Goal: Task Accomplishment & Management: Use online tool/utility

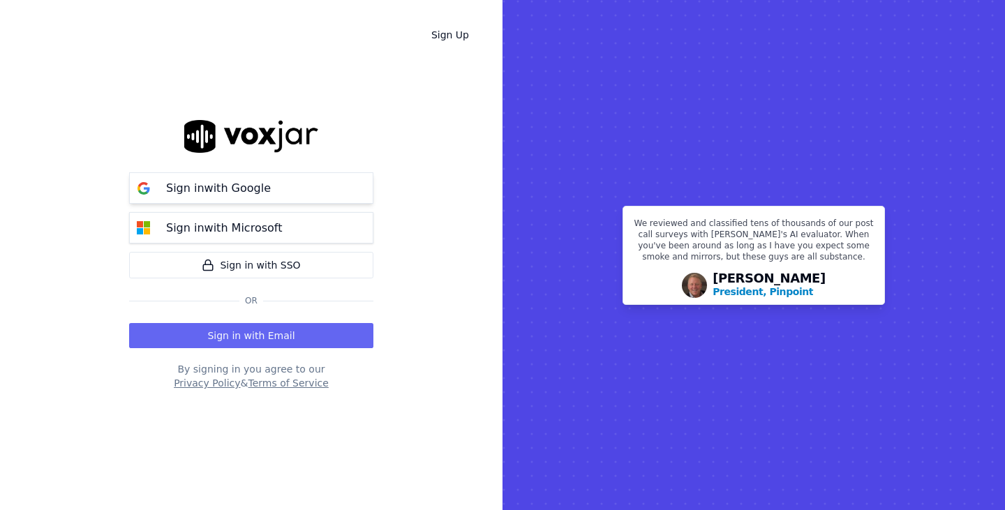
click at [264, 188] on div "Sign in with Google" at bounding box center [218, 188] width 121 height 17
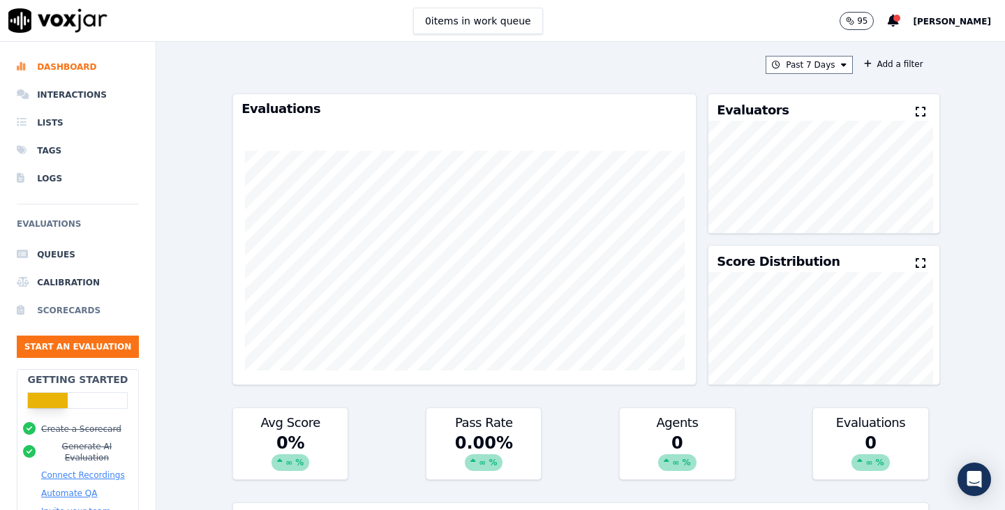
click at [74, 310] on li "Scorecards" at bounding box center [78, 310] width 122 height 28
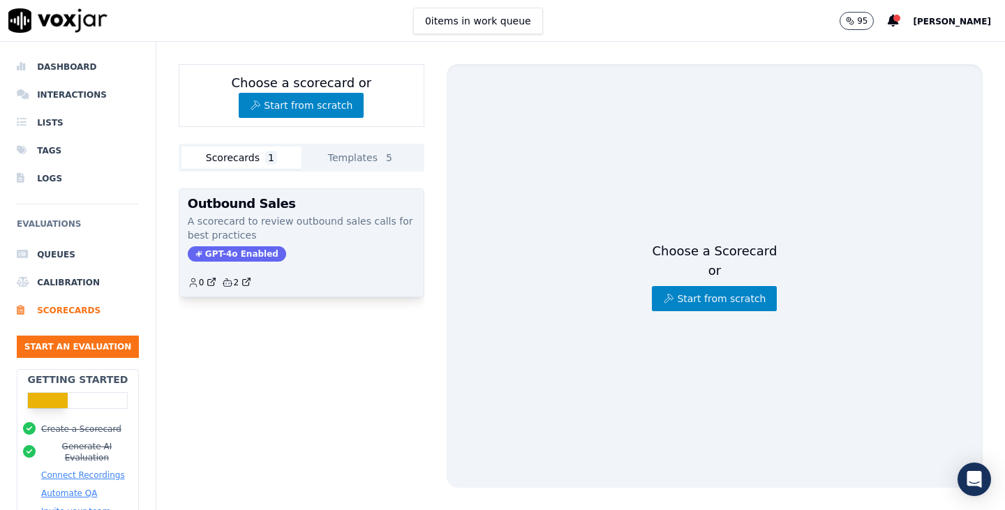
click at [233, 210] on h3 "Outbound Sales" at bounding box center [301, 203] width 227 height 13
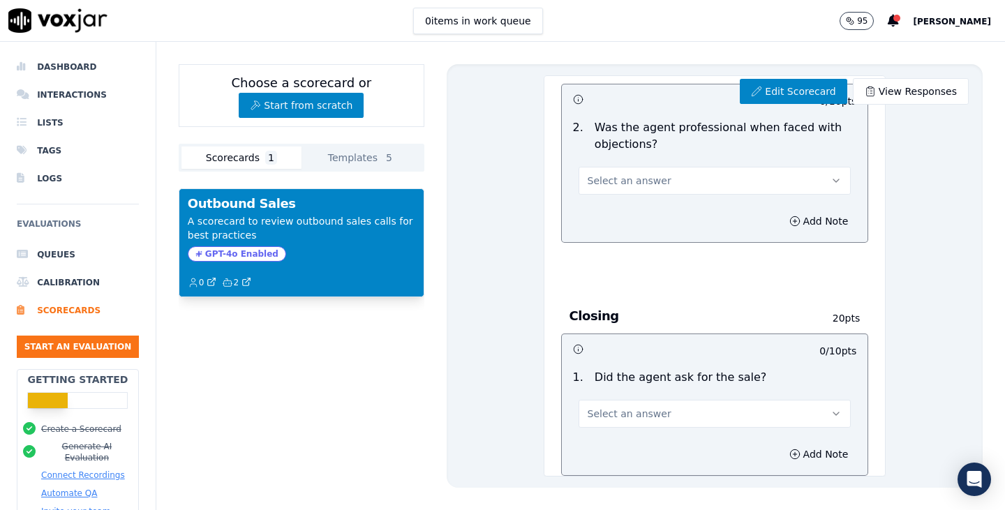
scroll to position [1325, 0]
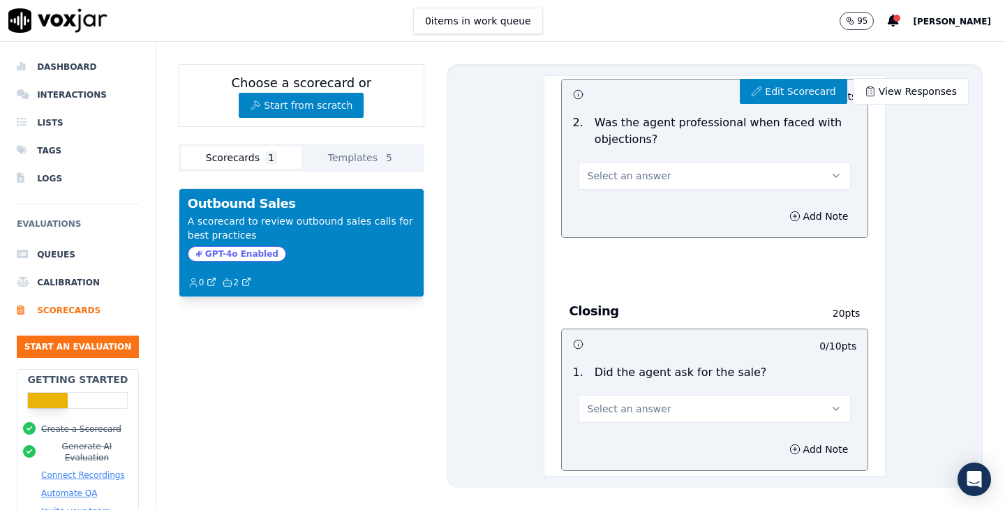
click at [365, 159] on button "Templates 5" at bounding box center [361, 157] width 120 height 22
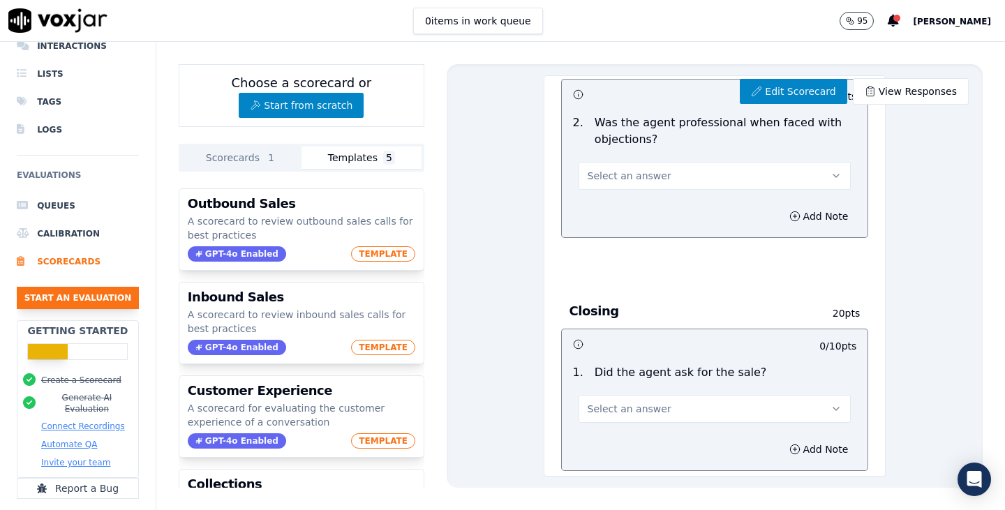
scroll to position [0, 0]
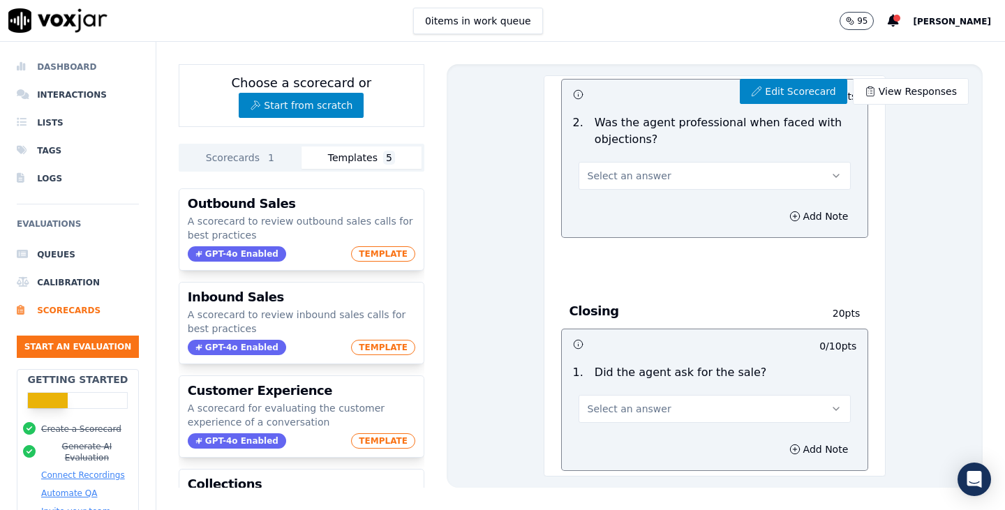
click at [93, 72] on li "Dashboard" at bounding box center [78, 67] width 122 height 28
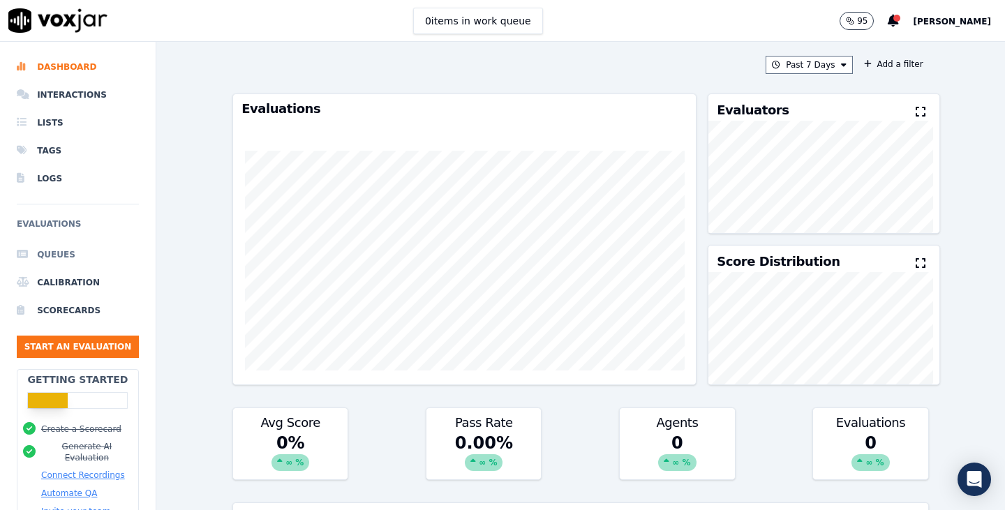
click at [73, 250] on li "Queues" at bounding box center [78, 255] width 122 height 28
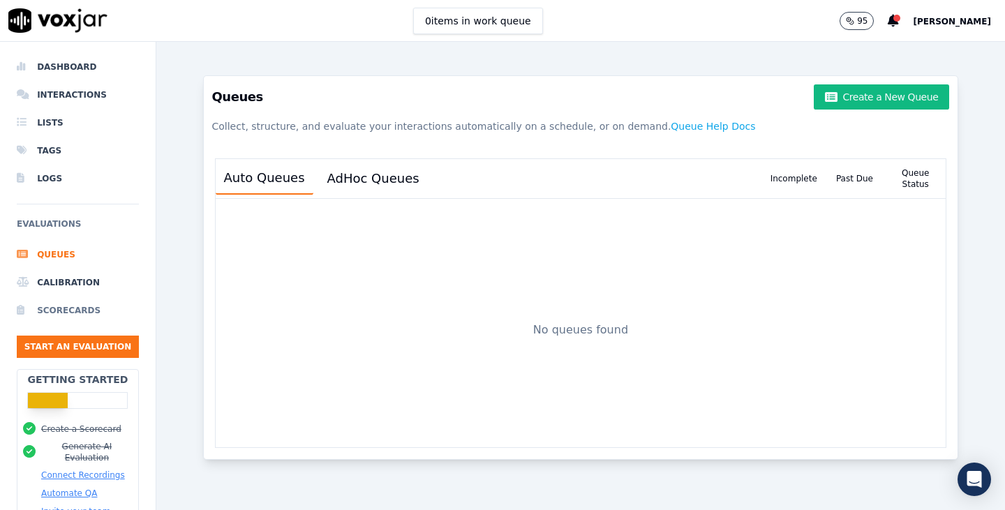
click at [73, 306] on li "Scorecards" at bounding box center [78, 310] width 122 height 28
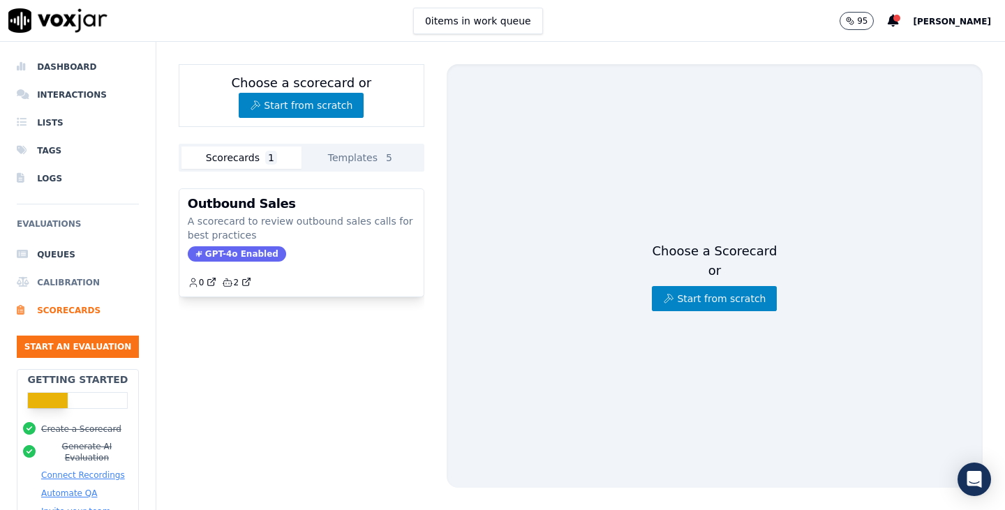
click at [71, 277] on li "Calibration" at bounding box center [78, 283] width 122 height 28
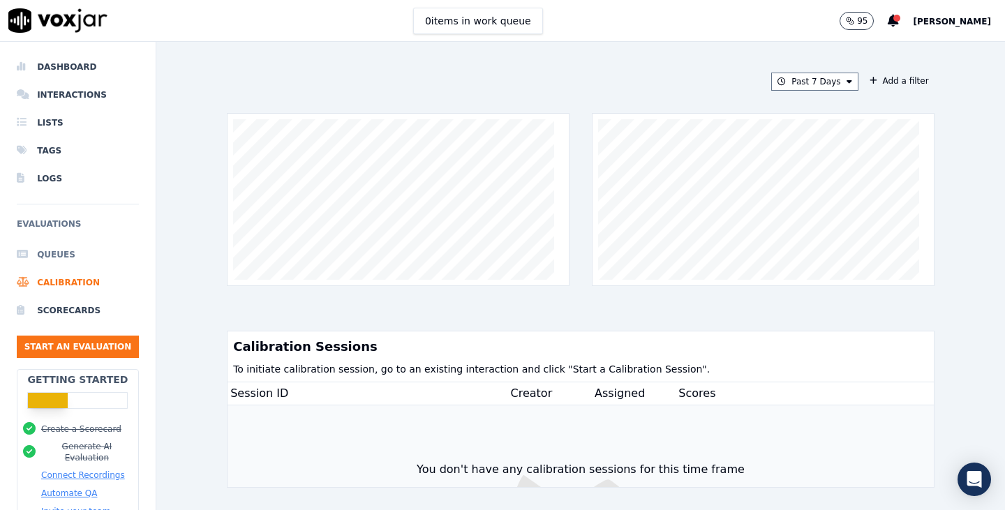
click at [53, 242] on li "Queues" at bounding box center [78, 255] width 122 height 28
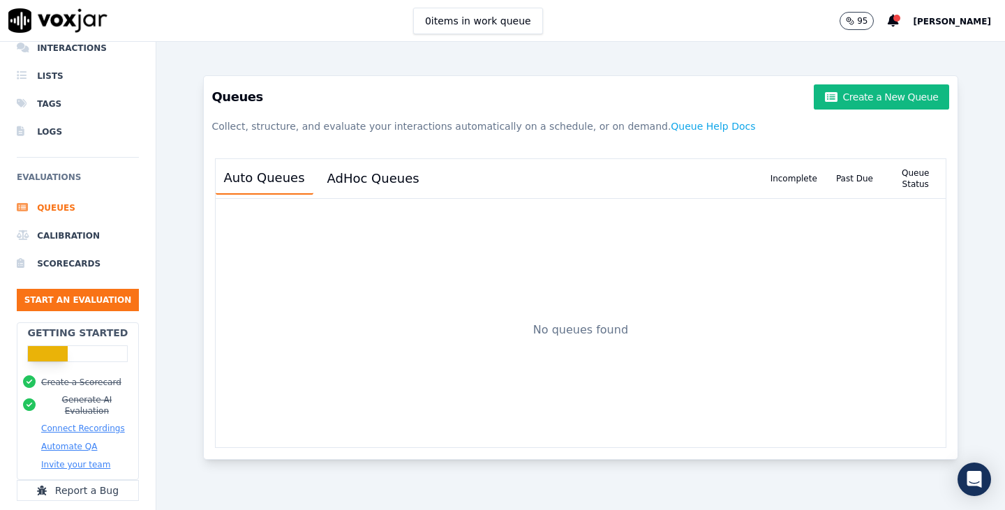
scroll to position [105, 0]
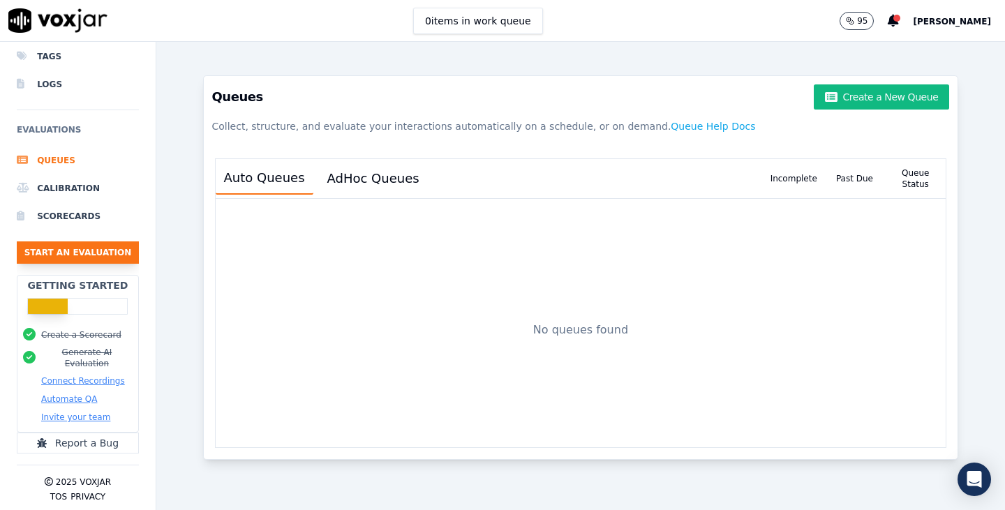
click at [82, 241] on button "Start an Evaluation" at bounding box center [78, 252] width 122 height 22
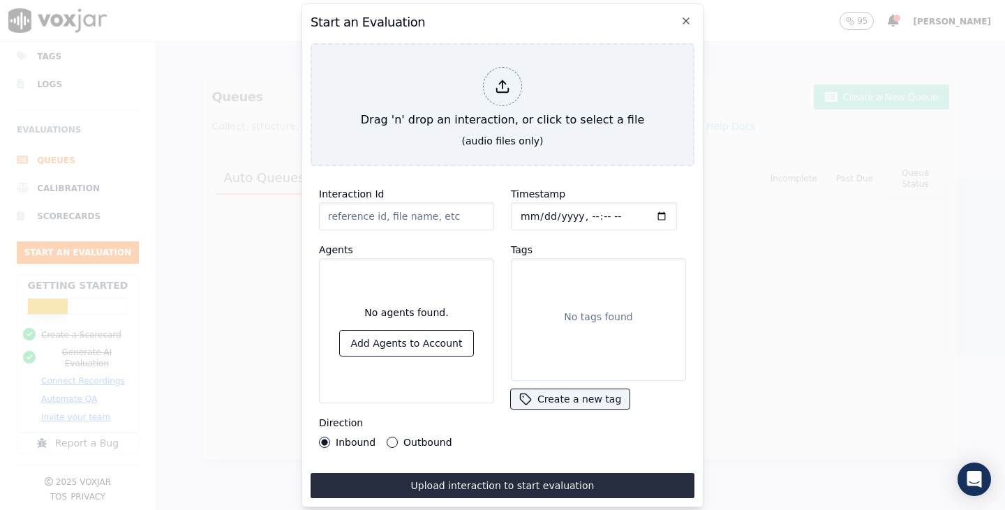
click at [409, 437] on label "Outbound" at bounding box center [427, 442] width 48 height 10
click at [398, 437] on button "Outbound" at bounding box center [391, 442] width 11 height 11
click at [686, 15] on icon "button" at bounding box center [685, 20] width 11 height 11
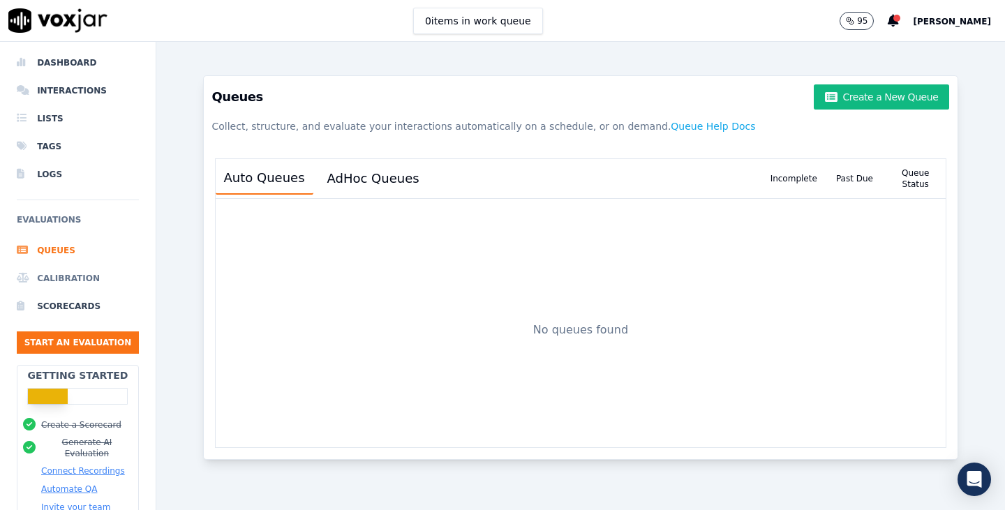
scroll to position [0, 0]
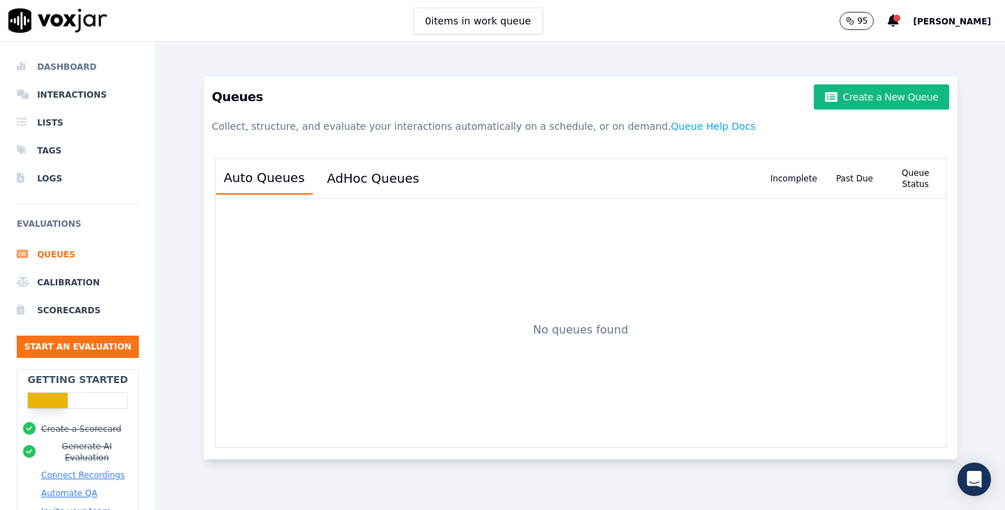
click at [73, 66] on li "Dashboard" at bounding box center [78, 67] width 122 height 28
